Goal: Information Seeking & Learning: Find specific fact

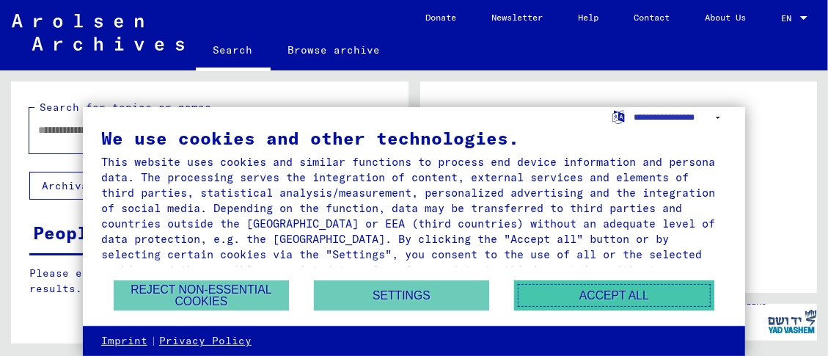
click at [514, 288] on button "Accept all" at bounding box center [614, 295] width 200 height 30
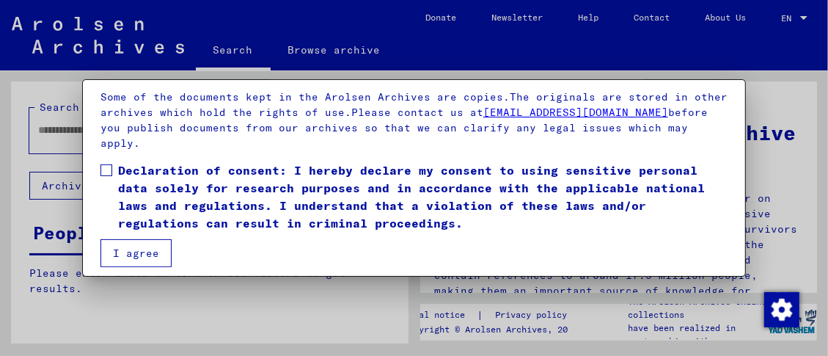
scroll to position [108, 0]
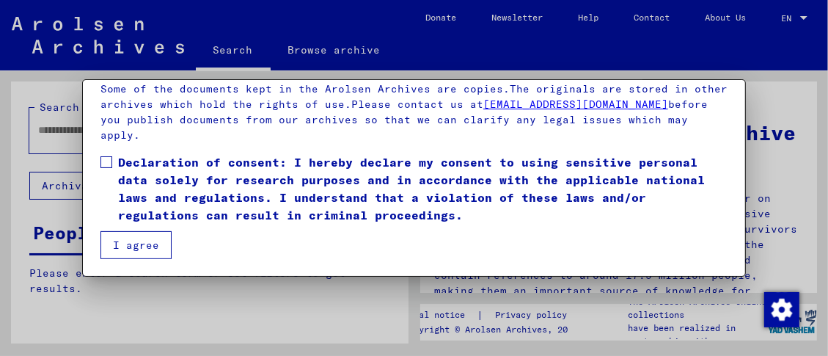
click at [106, 161] on span at bounding box center [107, 162] width 12 height 12
click at [136, 248] on button "I agree" at bounding box center [136, 245] width 71 height 28
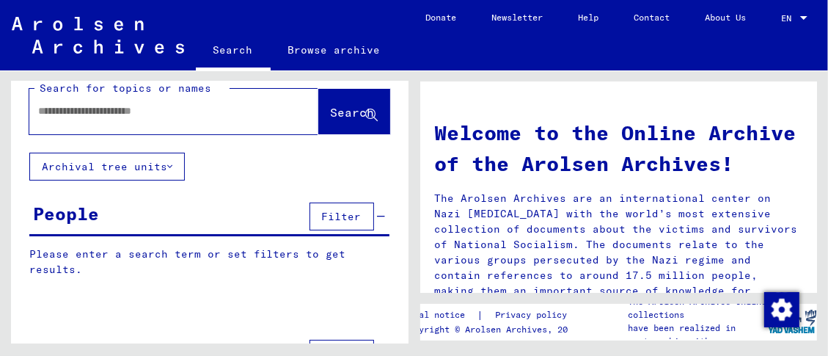
scroll to position [0, 0]
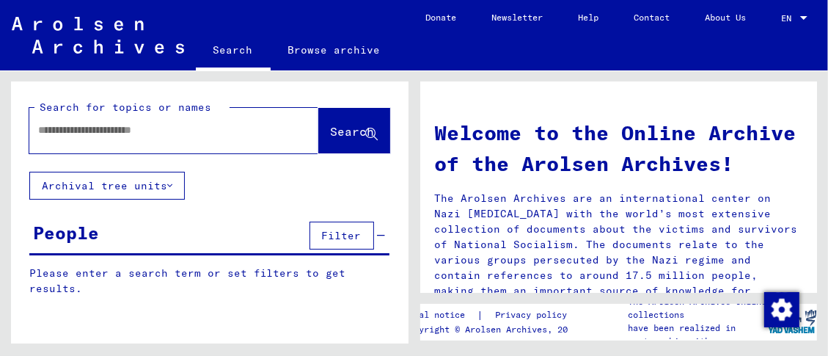
click at [46, 147] on div at bounding box center [151, 130] width 245 height 33
click at [197, 138] on input "text" at bounding box center [156, 130] width 236 height 15
type input "**********"
click at [331, 139] on span "Search" at bounding box center [353, 131] width 44 height 15
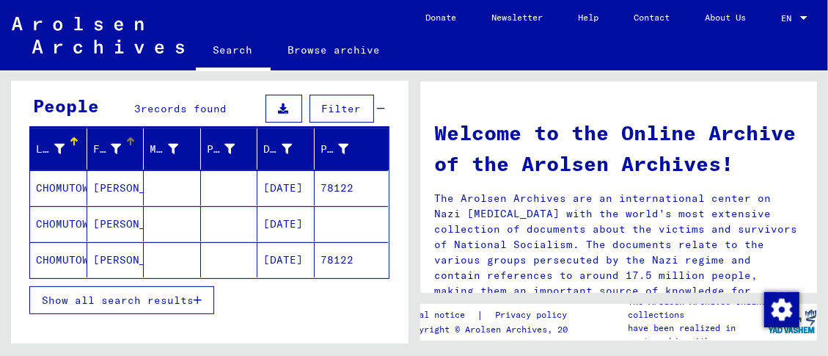
scroll to position [135, 0]
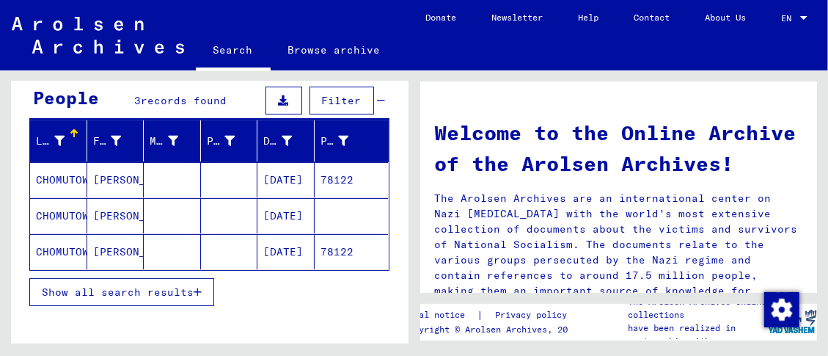
click at [54, 197] on mat-cell "CHOMUTOW" at bounding box center [58, 179] width 57 height 35
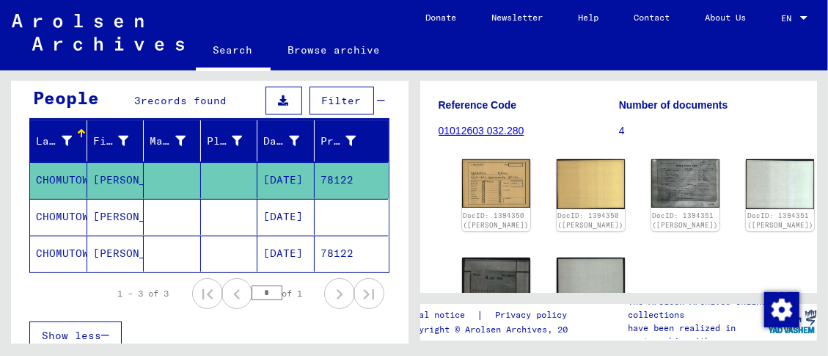
scroll to position [163, 0]
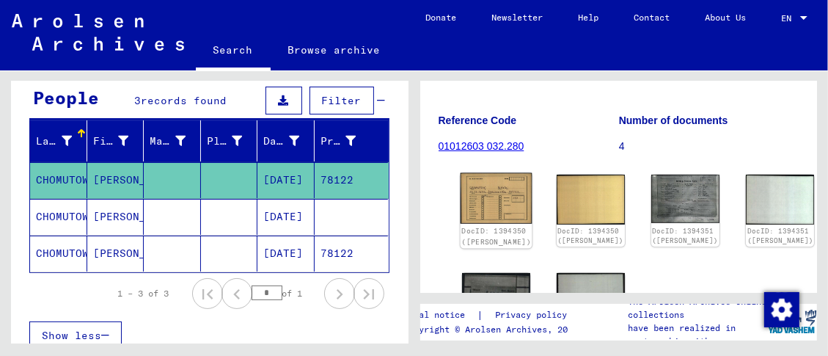
click at [481, 202] on img at bounding box center [496, 198] width 72 height 51
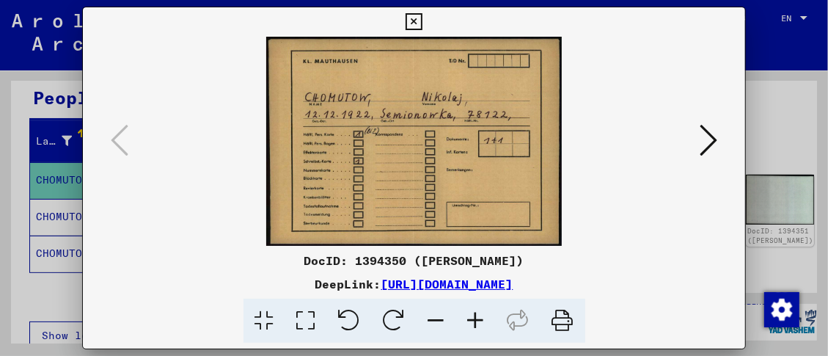
click at [711, 134] on icon at bounding box center [709, 140] width 18 height 35
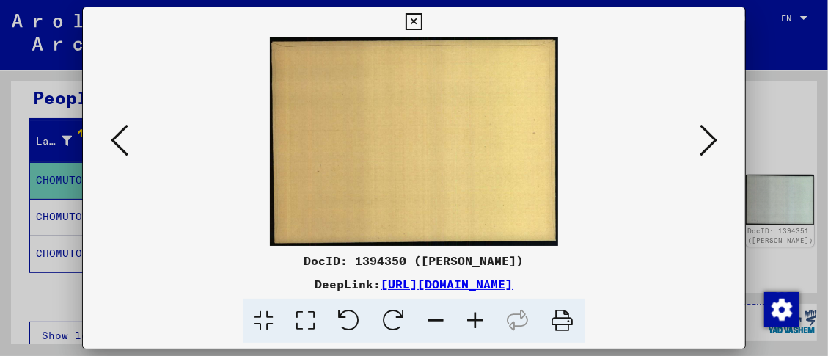
click at [704, 132] on icon at bounding box center [709, 140] width 18 height 35
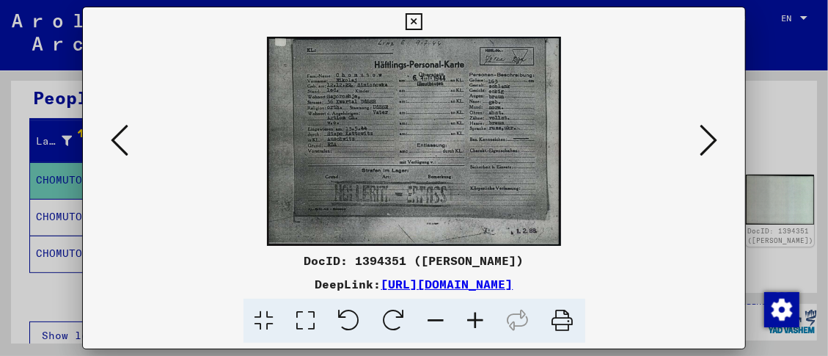
click at [700, 125] on icon at bounding box center [709, 140] width 18 height 35
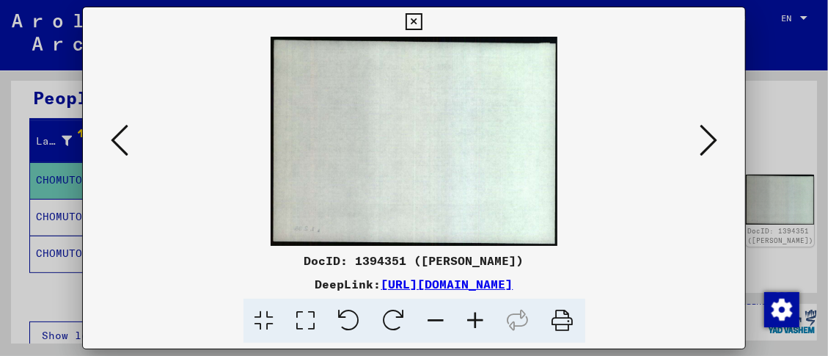
click at [700, 125] on icon at bounding box center [709, 140] width 18 height 35
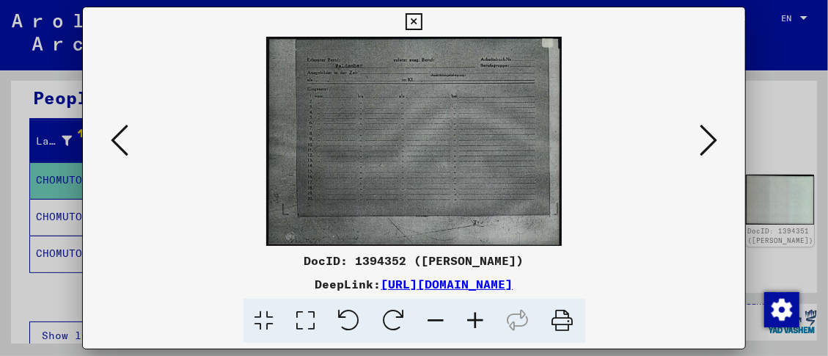
click at [704, 130] on icon at bounding box center [709, 140] width 18 height 35
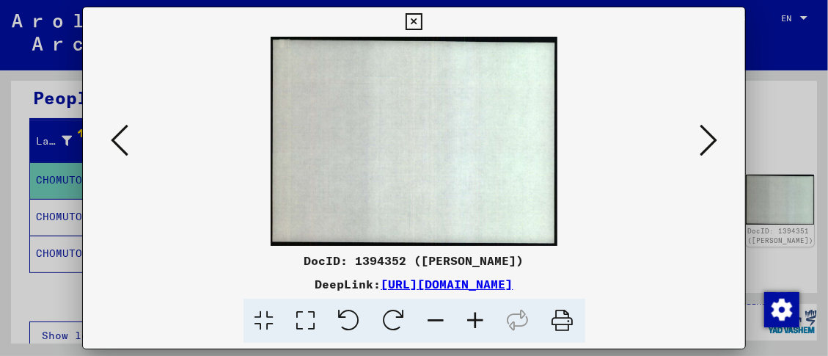
click at [704, 130] on icon at bounding box center [709, 140] width 18 height 35
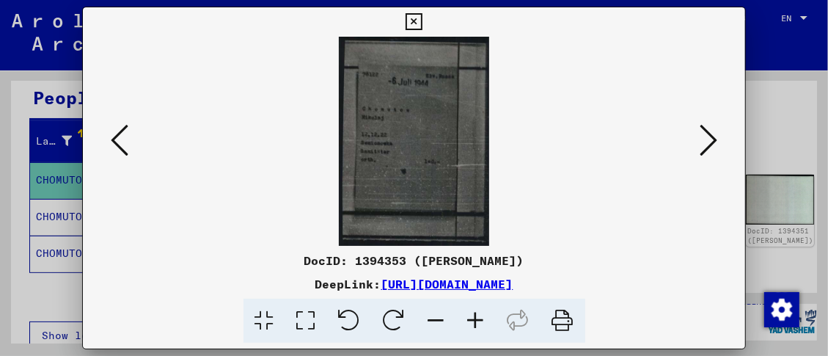
click at [707, 132] on icon at bounding box center [709, 140] width 18 height 35
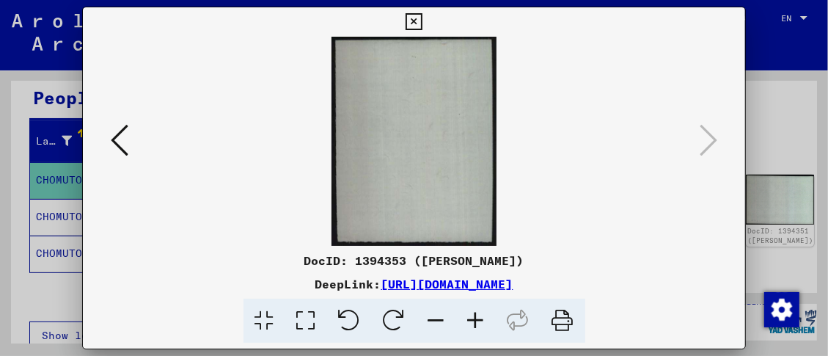
click at [413, 13] on icon at bounding box center [414, 22] width 17 height 18
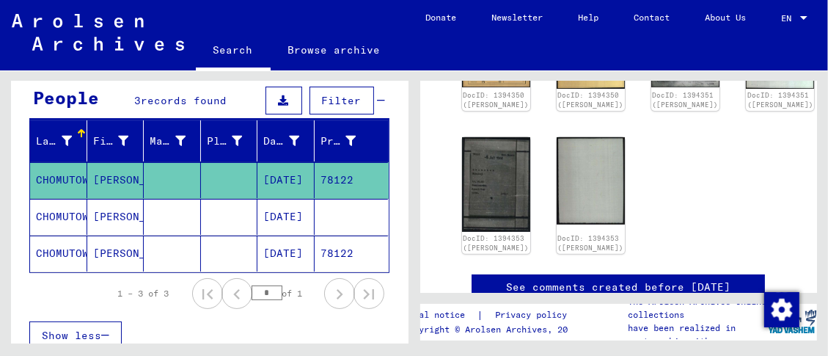
scroll to position [353, 0]
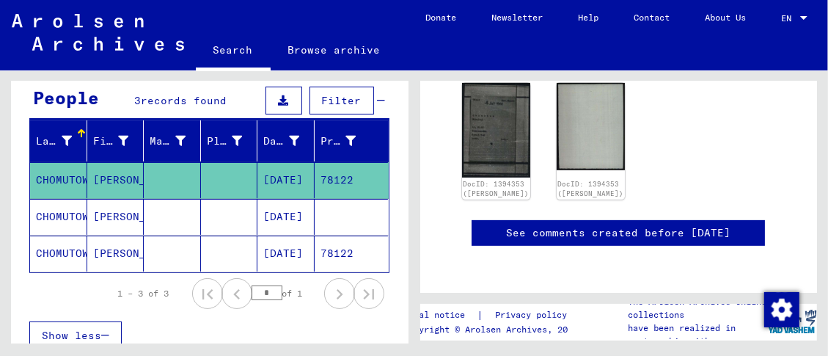
click at [48, 235] on mat-cell "CHOMUTOW" at bounding box center [58, 217] width 57 height 36
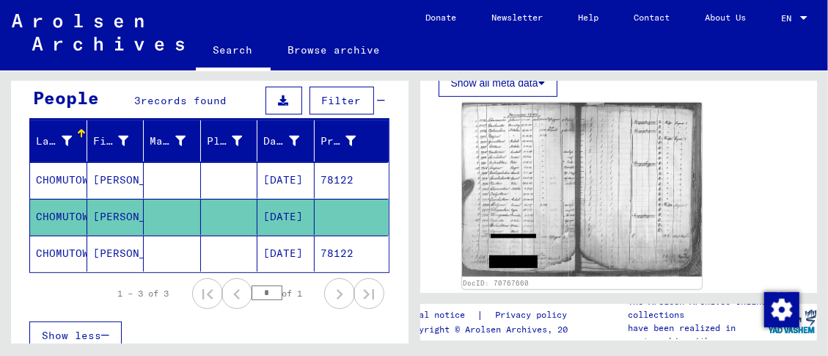
scroll to position [516, 0]
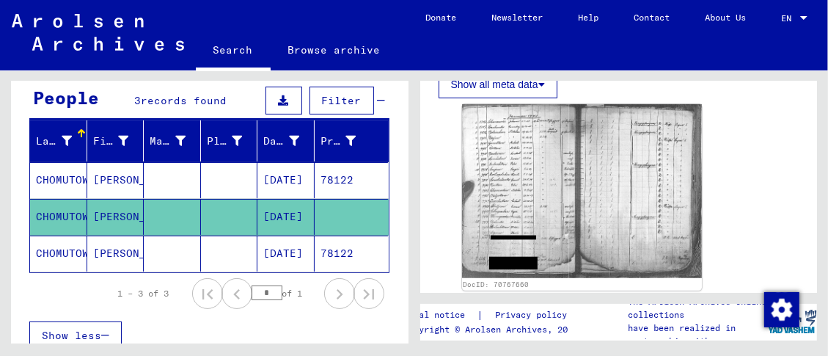
click at [58, 274] on icon at bounding box center [61, 297] width 37 height 59
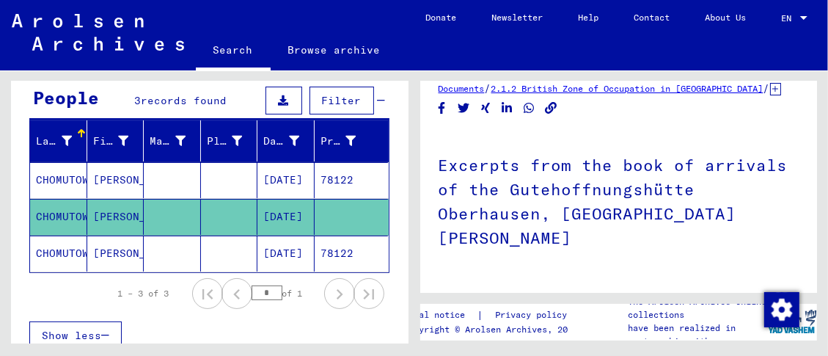
scroll to position [0, 0]
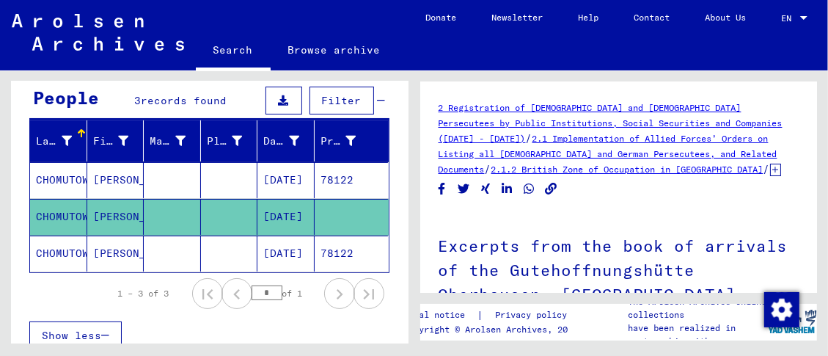
click at [265, 235] on mat-cell "[DATE]" at bounding box center [286, 217] width 57 height 36
drag, startPoint x: 265, startPoint y: 235, endPoint x: 189, endPoint y: 231, distance: 76.4
click at [189, 231] on mat-row "CHOMUTOW Nikolai [DATE]" at bounding box center [209, 217] width 359 height 37
drag, startPoint x: 189, startPoint y: 231, endPoint x: 253, endPoint y: 237, distance: 64.8
click at [258, 235] on mat-cell "[DATE]" at bounding box center [286, 217] width 57 height 36
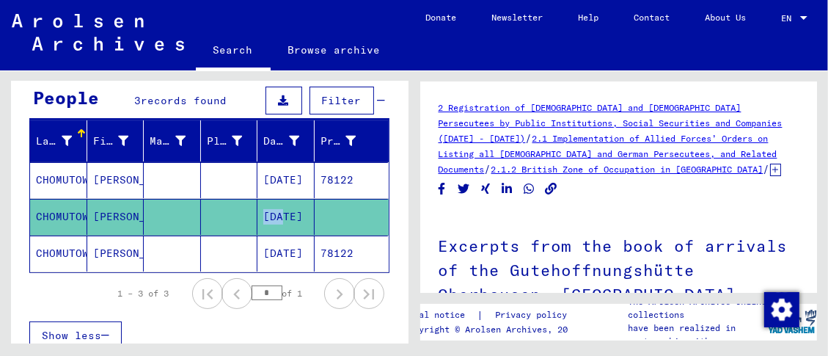
click at [241, 235] on mat-cell at bounding box center [229, 217] width 57 height 36
click at [315, 235] on mat-cell at bounding box center [352, 217] width 74 height 36
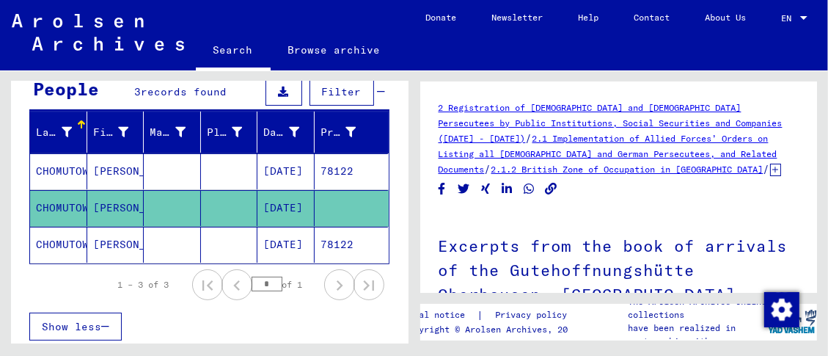
click at [597, 156] on link "2.1 Implementation of Allied Forces’ Orders on Listing all [DEMOGRAPHIC_DATA] a…" at bounding box center [608, 154] width 339 height 42
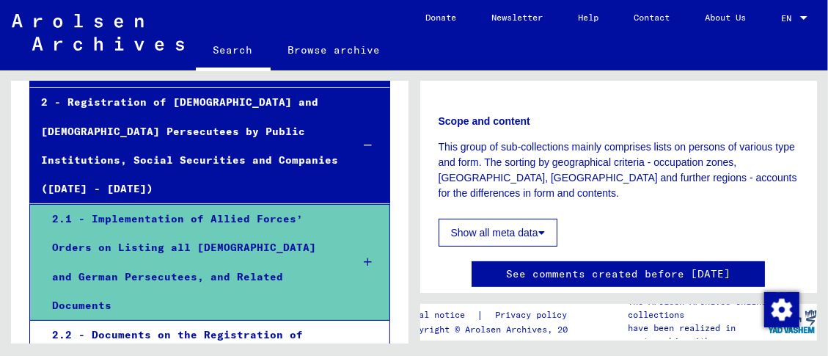
scroll to position [299, 0]
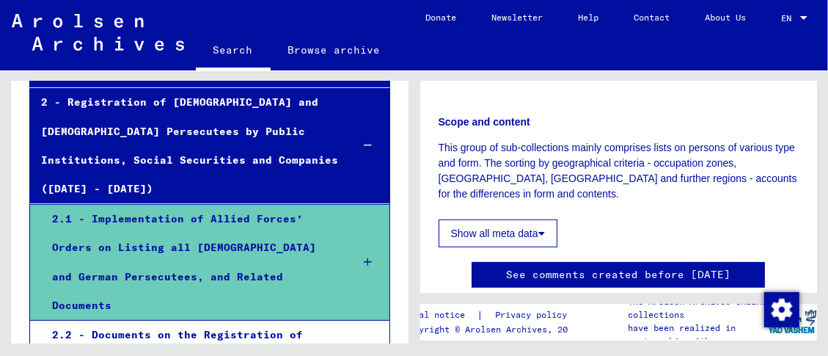
click at [482, 230] on button "Show all meta data" at bounding box center [498, 233] width 119 height 28
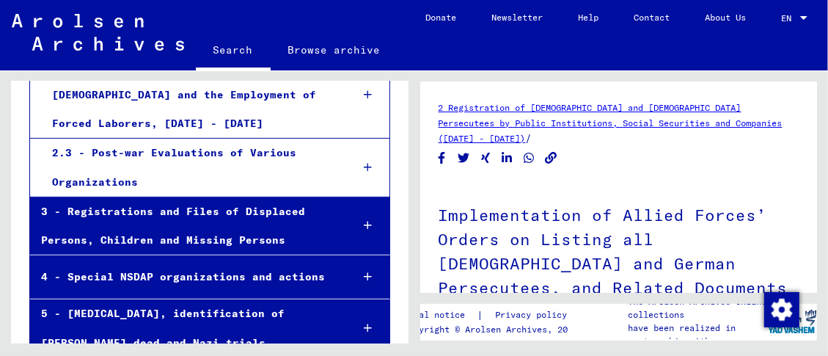
scroll to position [464, 0]
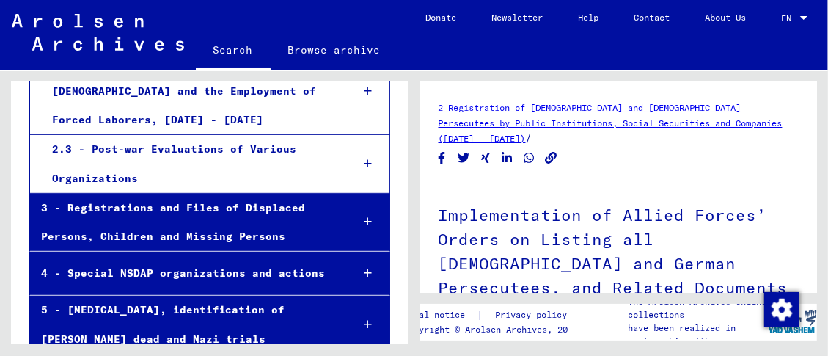
click at [166, 194] on div "3 - Registrations and Files of Displaced Persons, Children and Missing Persons" at bounding box center [185, 222] width 310 height 57
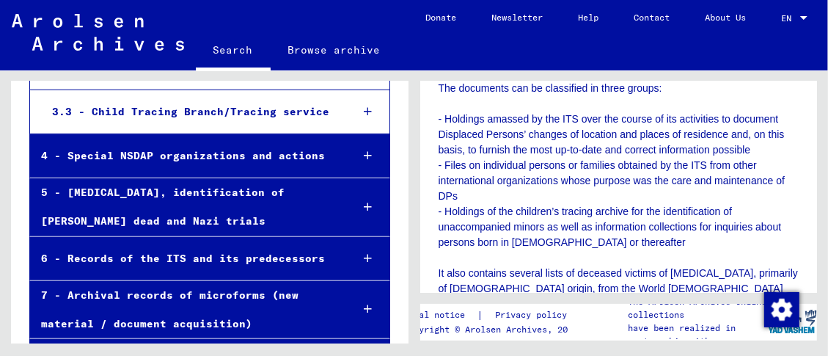
scroll to position [17, 0]
click at [159, 244] on div "6 - Records of the ITS and its predecessors" at bounding box center [185, 258] width 310 height 29
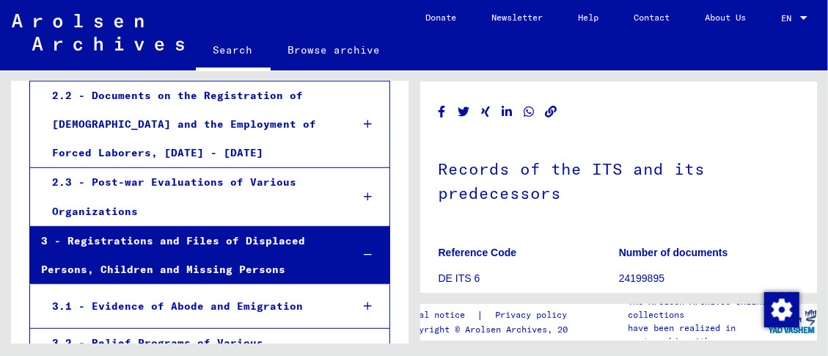
scroll to position [428, 0]
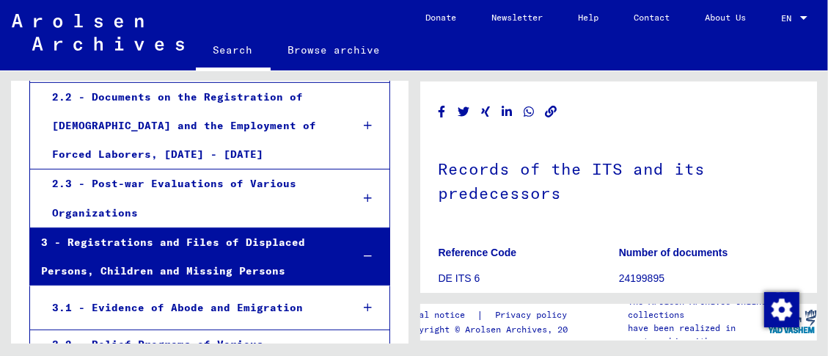
click at [139, 228] on div "3 - Registrations and Files of Displaced Persons, Children and Missing Persons" at bounding box center [185, 256] width 310 height 57
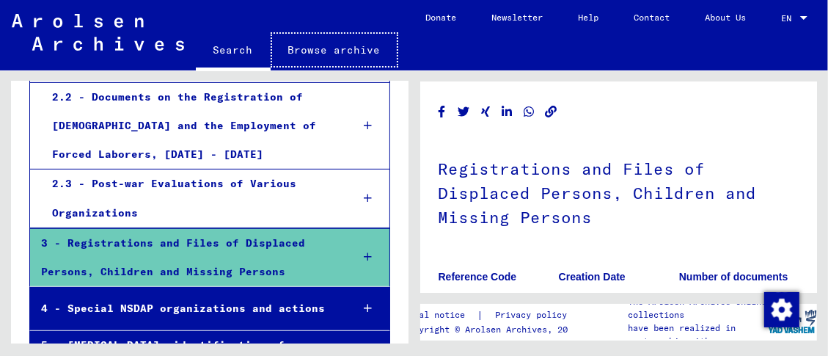
click at [318, 65] on link "Browse archive" at bounding box center [335, 49] width 128 height 35
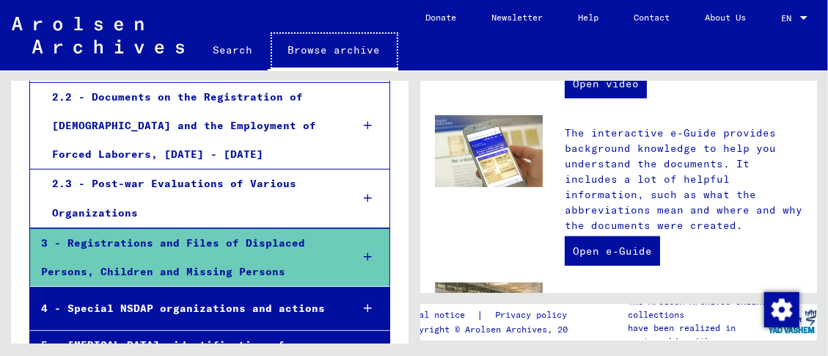
scroll to position [489, 0]
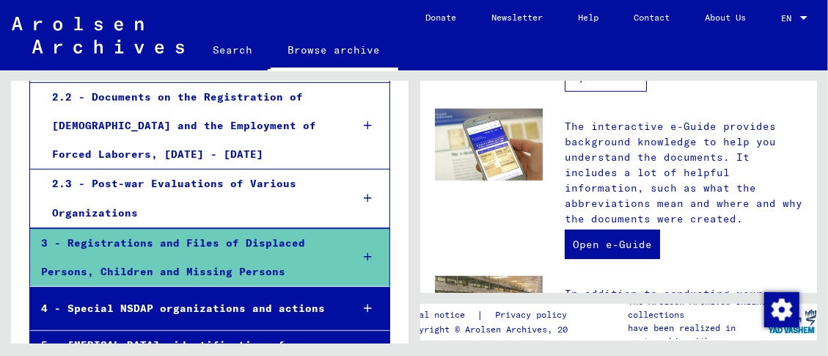
click at [599, 92] on link "Open video" at bounding box center [606, 76] width 82 height 29
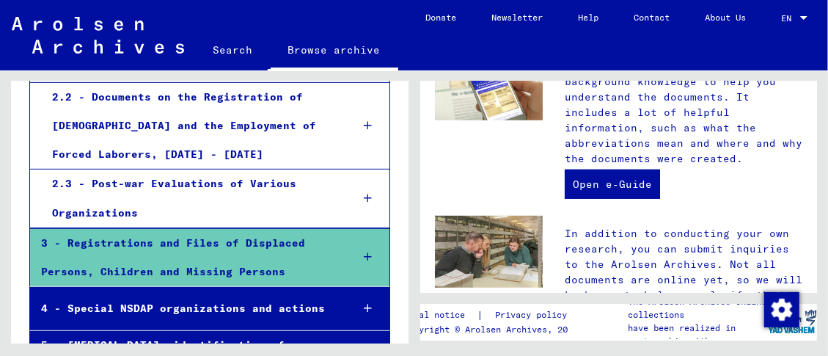
scroll to position [570, 0]
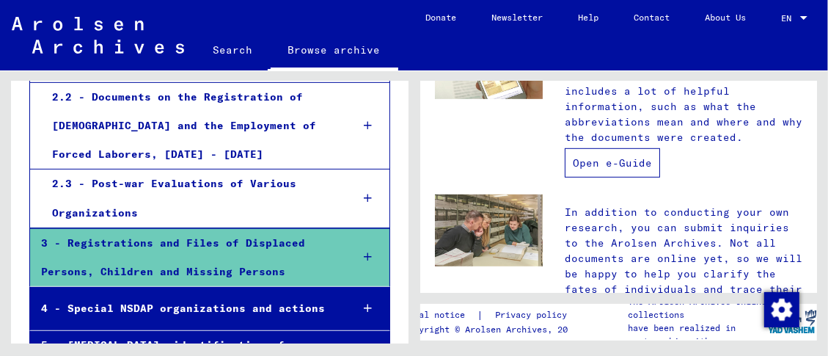
click at [584, 178] on link "Open e-Guide" at bounding box center [612, 162] width 95 height 29
